Goal: Task Accomplishment & Management: Complete application form

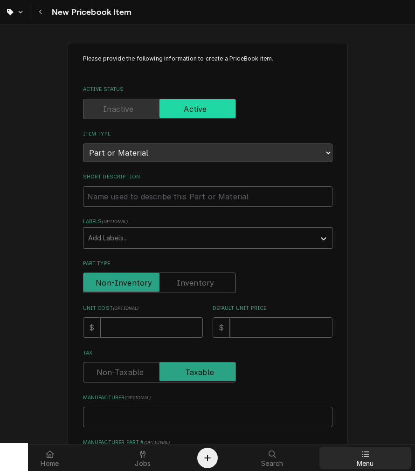
click at [355, 453] on div "Menu" at bounding box center [365, 458] width 89 height 19
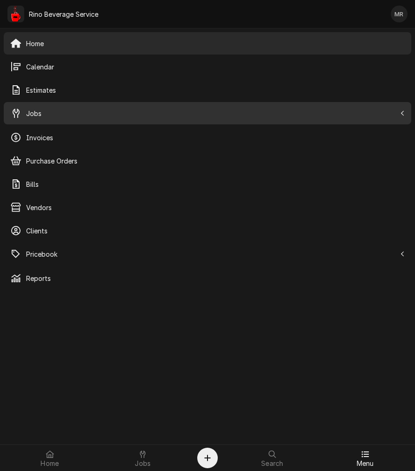
click at [36, 110] on span "Jobs" at bounding box center [210, 114] width 369 height 10
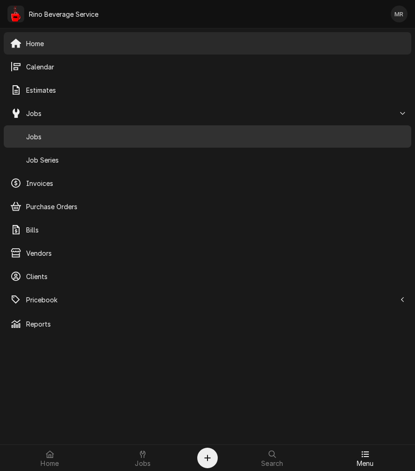
click at [56, 143] on div "Jobs" at bounding box center [207, 136] width 403 height 19
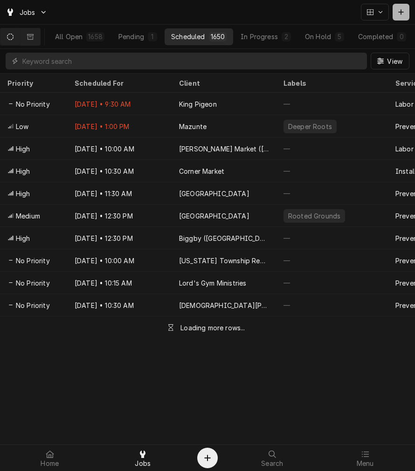
click at [393, 15] on button "Dynamic Content Wrapper" at bounding box center [400, 12] width 17 height 17
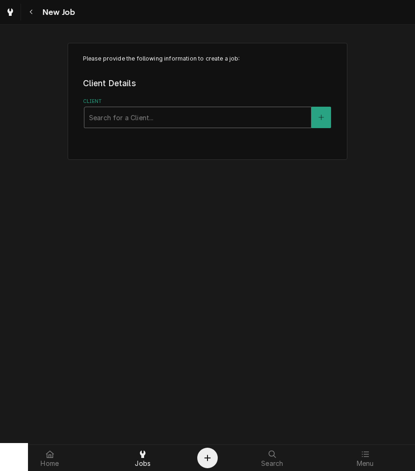
click at [166, 113] on div "Client" at bounding box center [197, 117] width 217 height 17
type input "nourish"
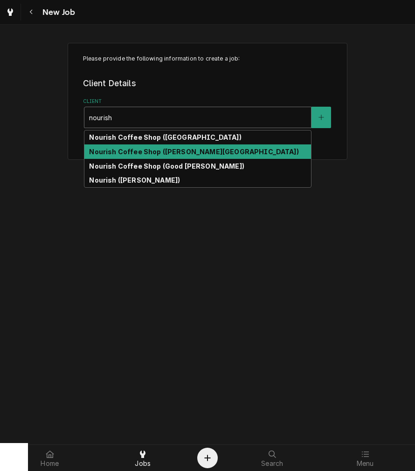
click at [182, 149] on strong "Nourish Coffee Shop (Christ Hospital)" at bounding box center [193, 152] width 209 height 8
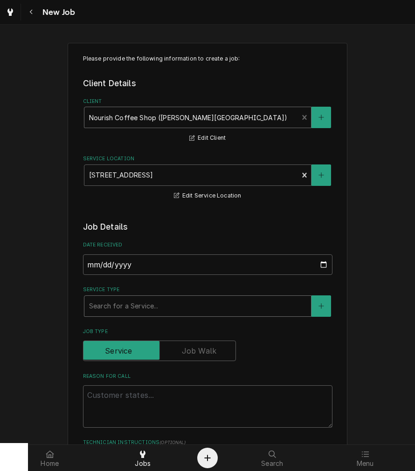
click at [129, 313] on div "Service Type" at bounding box center [197, 306] width 217 height 17
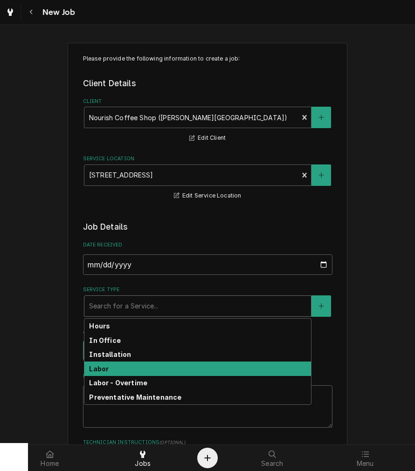
click at [119, 371] on div "Labor" at bounding box center [197, 368] width 226 height 14
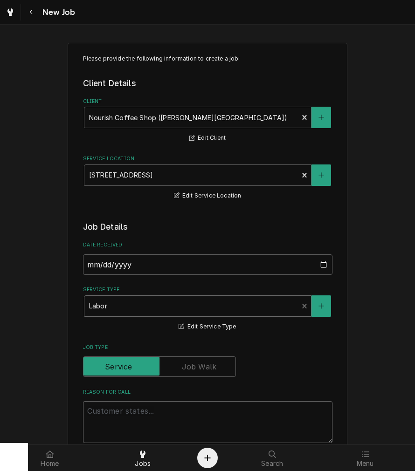
click at [126, 413] on textarea "Reason For Call" at bounding box center [207, 422] width 249 height 42
type textarea "x"
type textarea "lo"
type textarea "x"
type textarea "lop"
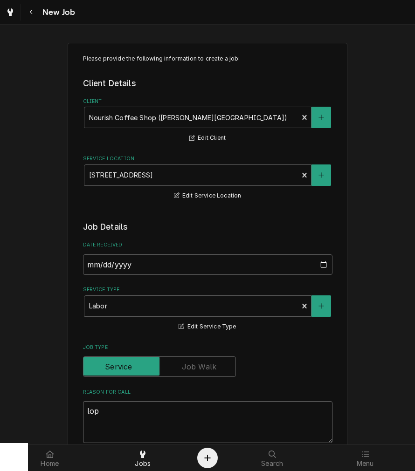
type textarea "x"
type textarea "lops"
type textarea "x"
type textarea "lop"
type textarea "x"
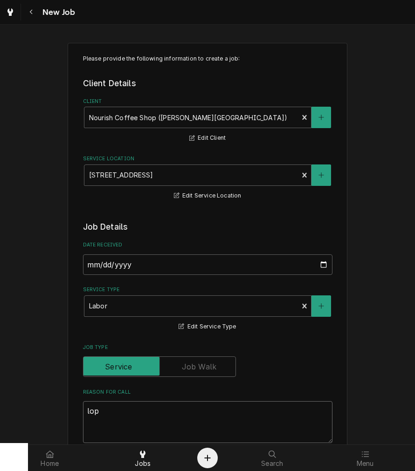
type textarea "lo"
type textarea "x"
type textarea "los"
type textarea "x"
type textarea "lost"
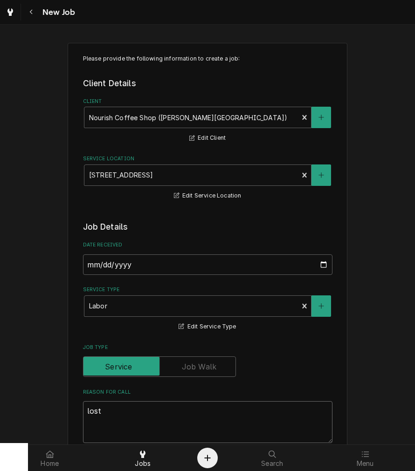
type textarea "x"
type textarea "lost"
type textarea "x"
type textarea "lost p"
type textarea "x"
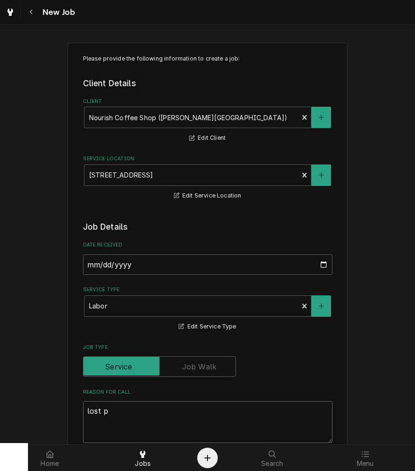
type textarea "lost po"
type textarea "x"
type textarea "lost por"
type textarea "x"
type textarea "lost port"
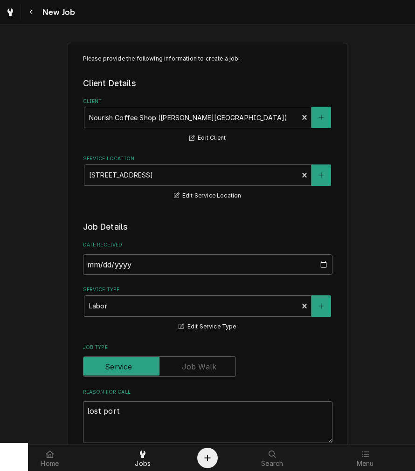
type textarea "x"
type textarea "lost porta"
type textarea "x"
type textarea "lost port"
type textarea "x"
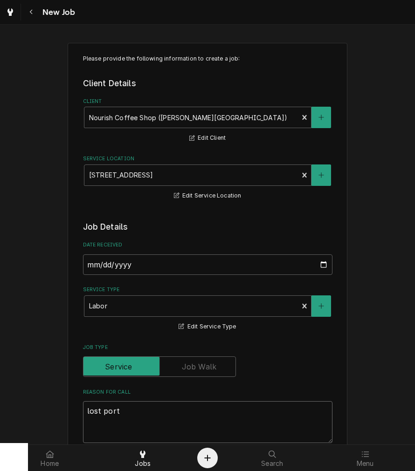
type textarea "lost porta"
type textarea "x"
type textarea "lost portaf"
type textarea "x"
type textarea "lost portafi"
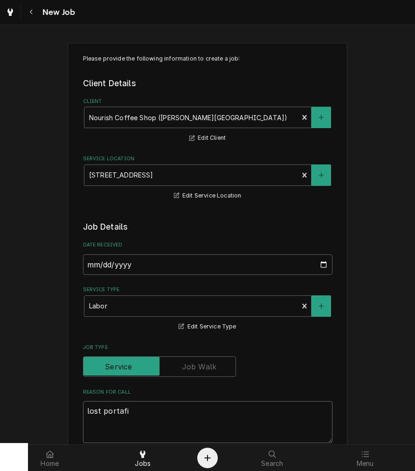
type textarea "x"
type textarea "lost portafil"
type textarea "x"
type textarea "lost portafilt"
type textarea "x"
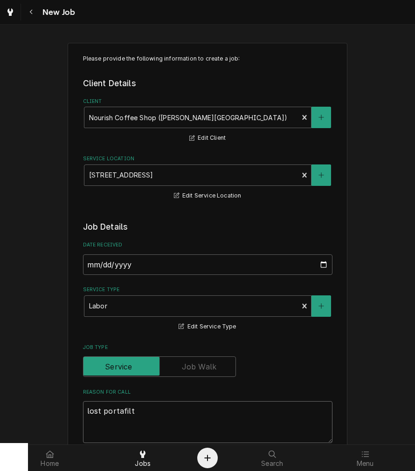
type textarea "lost portafilte"
type textarea "x"
type textarea "lost portafilter"
type textarea "x"
type textarea "lost portafilter"
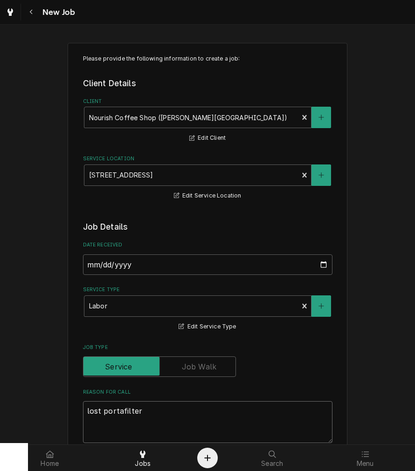
type textarea "x"
type textarea "lost portafilter b"
type textarea "x"
type textarea "lost portafilter ba"
type textarea "x"
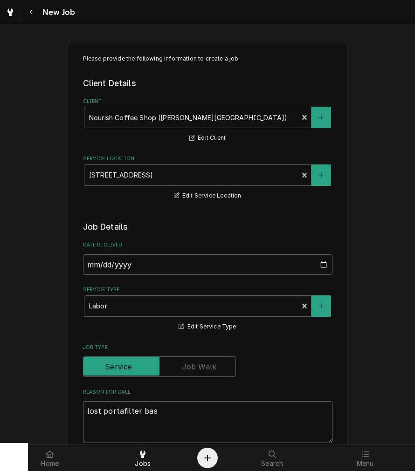
type textarea "lost portafilter bask"
type textarea "x"
type textarea "lost portafilter baske"
type textarea "x"
type textarea "lost portafilter basker"
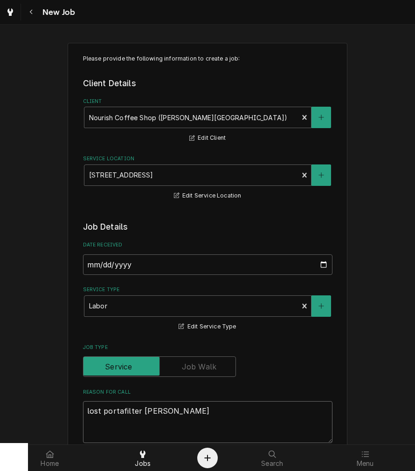
type textarea "x"
type textarea "lost portafilter baskert"
type textarea "x"
type textarea "lost portafilter basker"
type textarea "x"
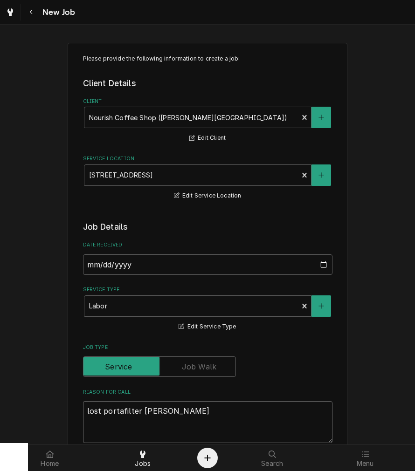
type textarea "lost portafilter baske"
type textarea "x"
type textarea "lost portafilter basket"
type textarea "x"
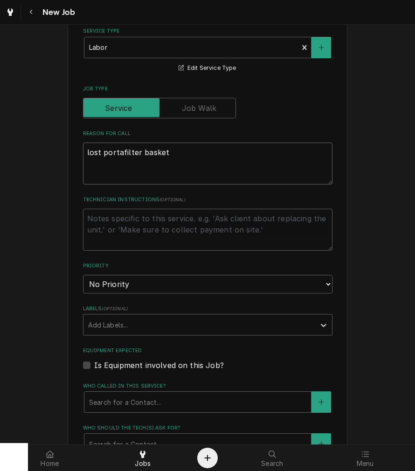
type textarea "lost portafilter basket"
click at [110, 286] on select "No Priority Urgent High Medium Low" at bounding box center [207, 284] width 249 height 19
select select "1"
click at [83, 275] on select "No Priority Urgent High Medium Low" at bounding box center [207, 284] width 249 height 19
type textarea "x"
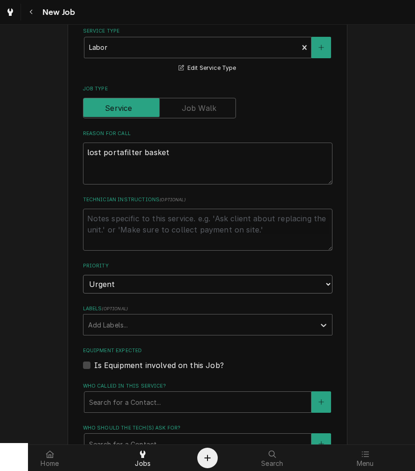
click at [101, 283] on select "No Priority Urgent High Medium Low" at bounding box center [207, 284] width 249 height 19
select select "2"
click at [83, 275] on select "No Priority Urgent High Medium Low" at bounding box center [207, 284] width 249 height 19
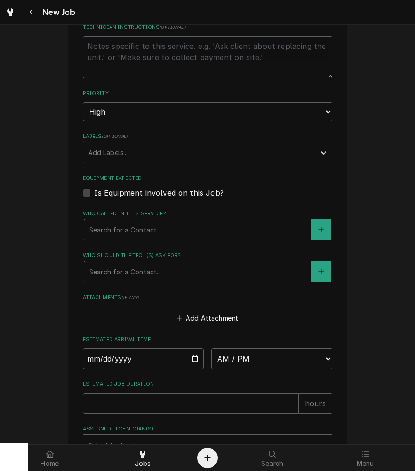
click at [136, 219] on div "Search for a Contact..." at bounding box center [197, 229] width 226 height 20
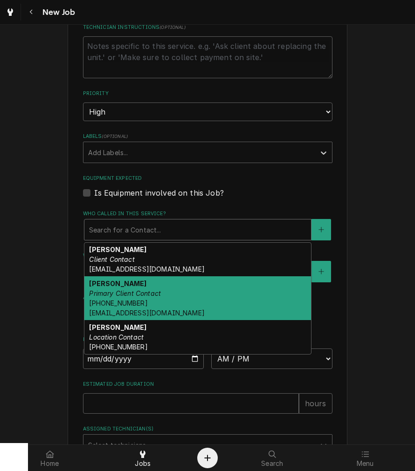
click at [132, 303] on div "John Kaeser Primary Client Contact (513) 415-1740 jkaeser@josephbeth.com" at bounding box center [197, 298] width 226 height 44
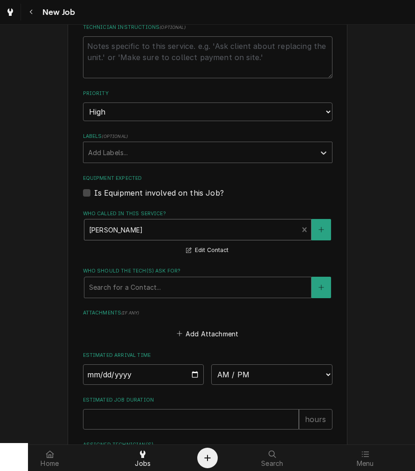
scroll to position [538, 0]
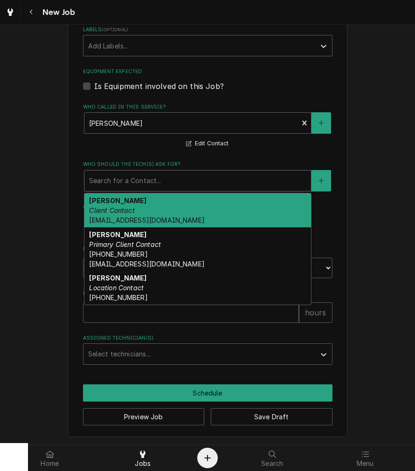
click at [137, 173] on div "Who should the tech(s) ask for?" at bounding box center [197, 180] width 217 height 17
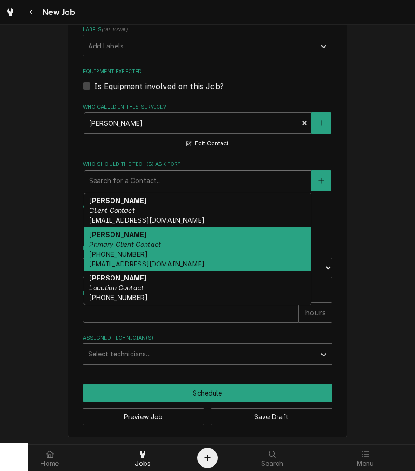
click at [129, 245] on em "Primary Client Contact" at bounding box center [125, 244] width 72 height 8
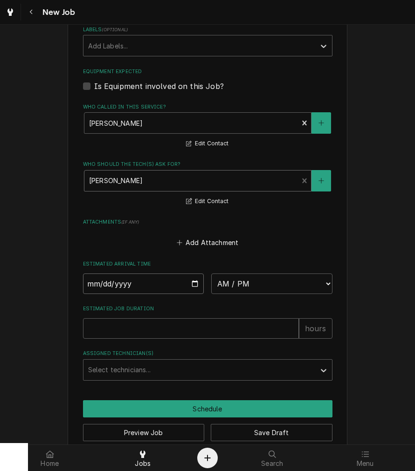
click at [191, 282] on input "Date" at bounding box center [143, 283] width 121 height 20
type textarea "x"
type input "2025-09-23"
type textarea "x"
click at [252, 286] on select "AM / PM 6:00 AM 6:15 AM 6:30 AM 6:45 AM 7:00 AM 7:15 AM 7:30 AM 7:45 AM 8:00 AM…" at bounding box center [271, 283] width 121 height 20
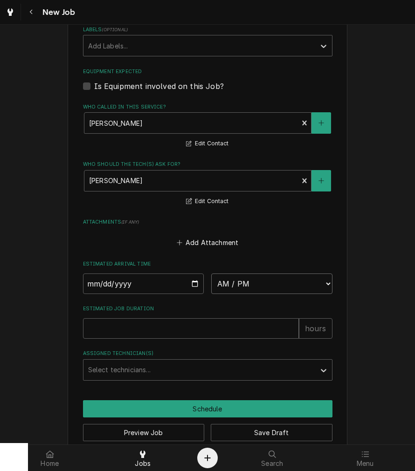
select select "10:30:00"
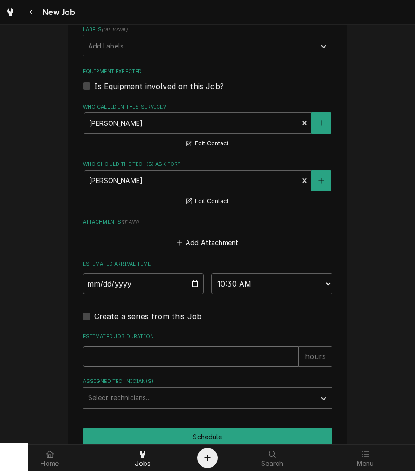
click at [191, 353] on input "Estimated Job Duration" at bounding box center [191, 356] width 216 height 20
type textarea "x"
type input "2"
type textarea "x"
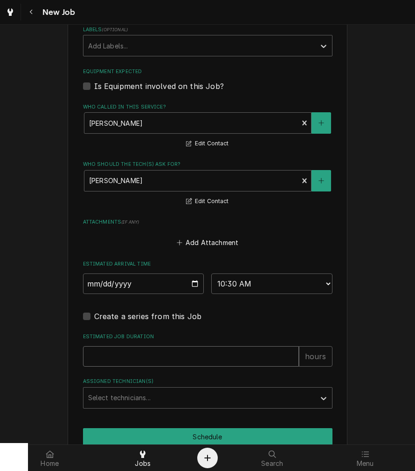
type input "1"
type textarea "x"
type input "1"
click at [180, 395] on div "Assigned Technician(s)" at bounding box center [199, 397] width 222 height 17
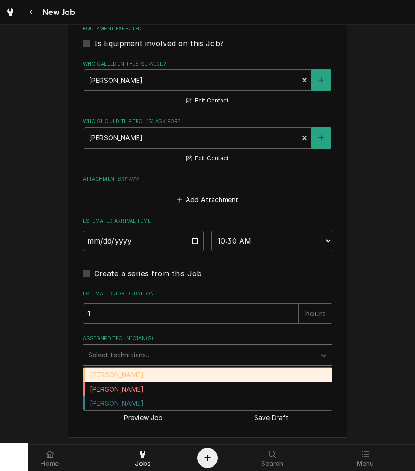
scroll to position [581, 0]
click at [100, 377] on div "Damon Rinehart" at bounding box center [207, 374] width 248 height 14
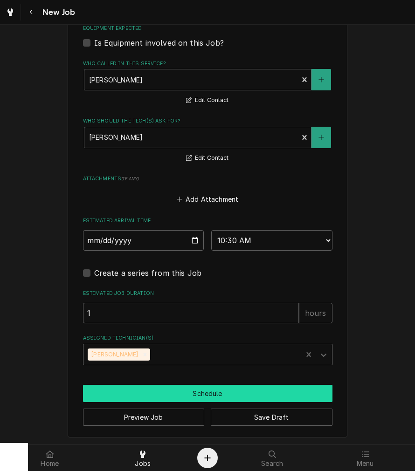
click at [171, 393] on button "Schedule" at bounding box center [207, 393] width 249 height 17
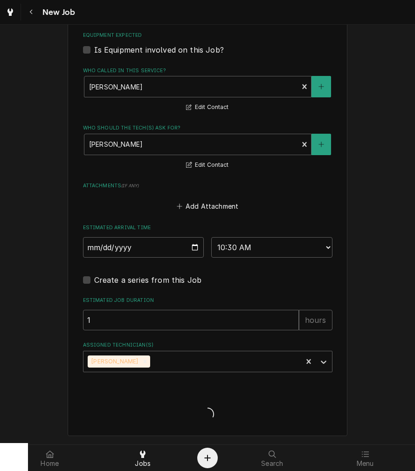
scroll to position [573, 0]
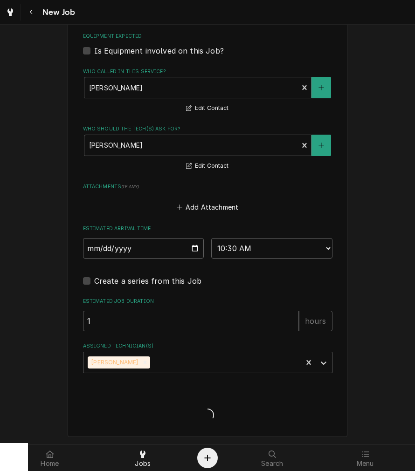
type textarea "x"
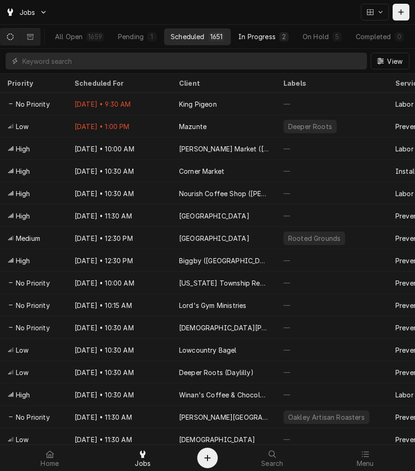
click at [266, 36] on div "In Progress" at bounding box center [256, 37] width 37 height 10
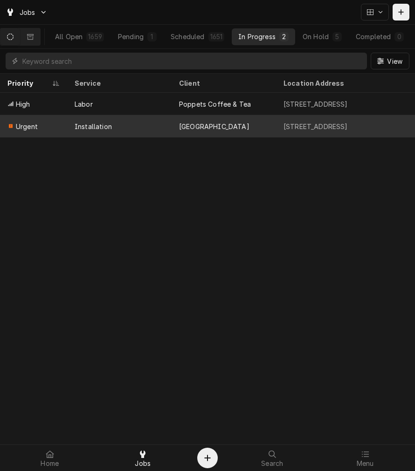
click at [156, 122] on div "Installation" at bounding box center [119, 126] width 104 height 22
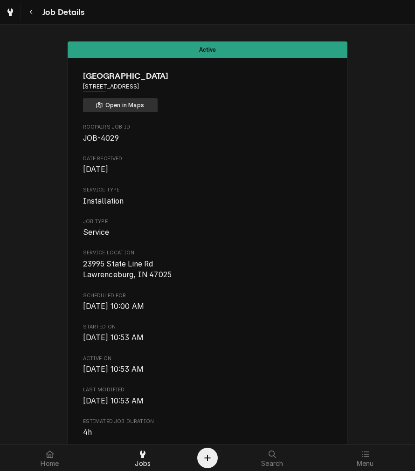
click at [136, 108] on button "Open in Maps" at bounding box center [120, 105] width 75 height 14
click at [33, 9] on icon "Navigate back" at bounding box center [31, 12] width 4 height 7
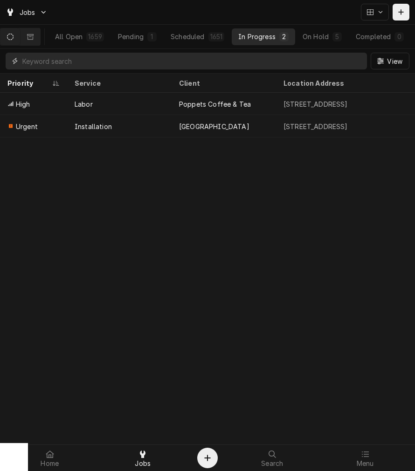
click at [52, 68] on input "Dynamic Content Wrapper" at bounding box center [192, 61] width 340 height 17
click at [106, 68] on input "Dynamic Content Wrapper" at bounding box center [192, 61] width 340 height 17
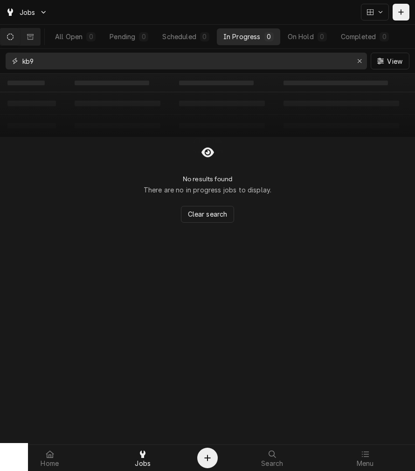
type input "kb90"
drag, startPoint x: 118, startPoint y: 62, endPoint x: -39, endPoint y: 61, distance: 157.0
click at [0, 61] on html "Jobs All Open 0 Pending 0 Scheduled 0 In Progress 0 On Hold 0 Completed 0 kb90 …" at bounding box center [207, 235] width 415 height 471
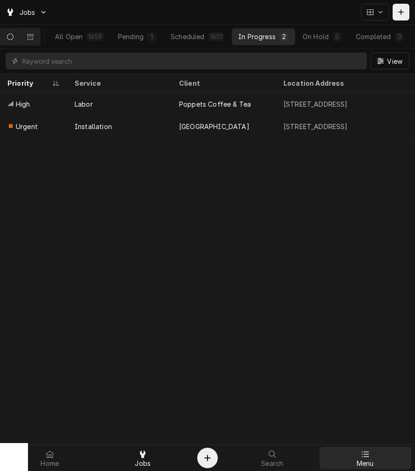
click at [384, 469] on link "Menu" at bounding box center [365, 458] width 92 height 22
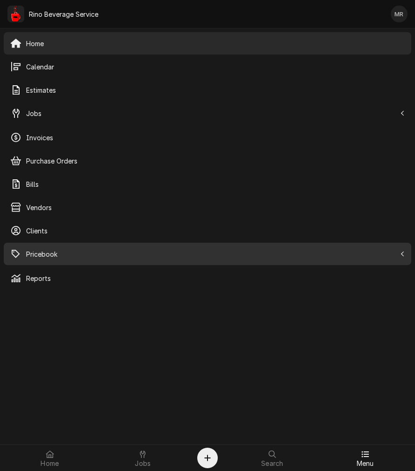
click at [34, 245] on div "Pricebook" at bounding box center [207, 254] width 403 height 19
